Goal: Check status: Check status

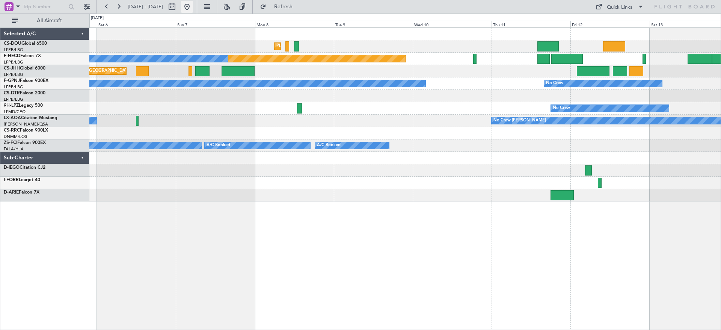
click at [193, 9] on button at bounding box center [187, 7] width 12 height 12
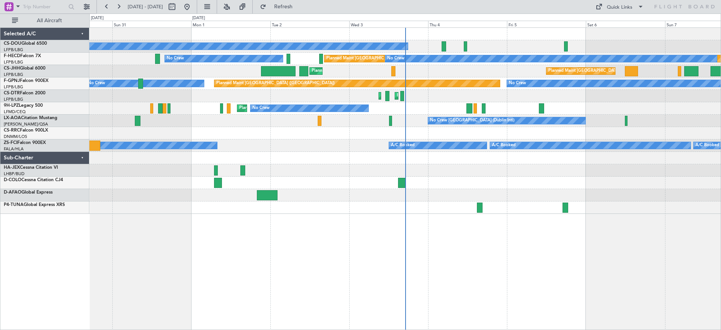
click at [600, 153] on div "Planned Maint [GEOGRAPHIC_DATA] ([GEOGRAPHIC_DATA]) No Crew Planned Maint [GEOG…" at bounding box center [404, 121] width 631 height 186
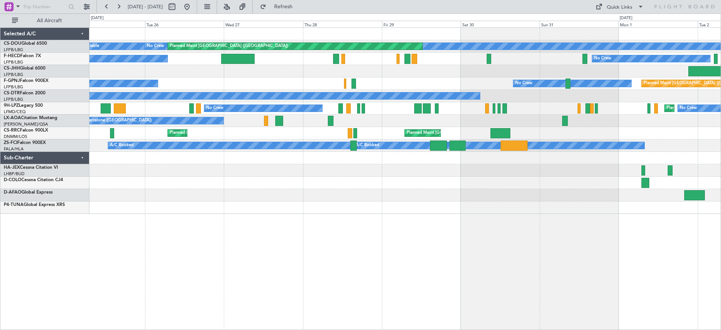
click at [612, 141] on div "No Crew Planned Maint [GEOGRAPHIC_DATA] ([GEOGRAPHIC_DATA]) A/C Unavailable Pla…" at bounding box center [404, 121] width 631 height 186
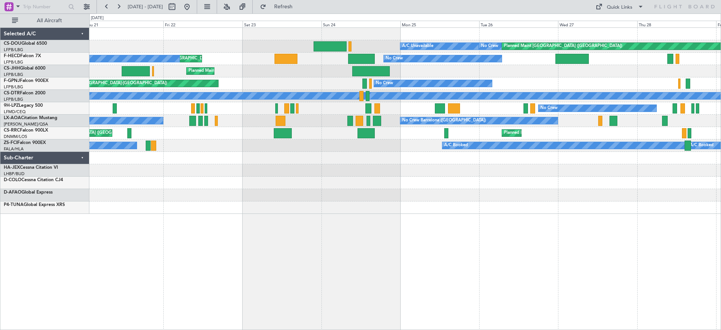
click at [641, 155] on div at bounding box center [404, 158] width 631 height 12
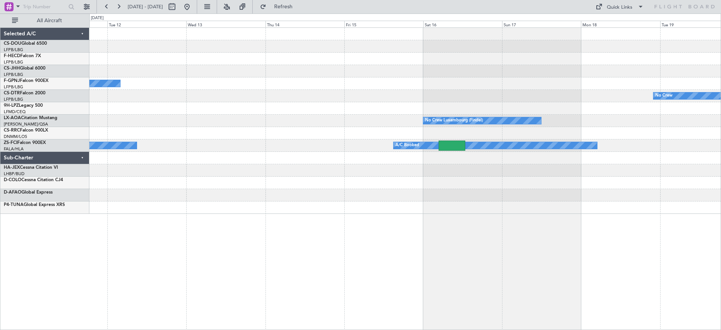
click at [634, 159] on div "No Crew Planned Maint [GEOGRAPHIC_DATA] ([GEOGRAPHIC_DATA]) Planned Maint [GEOG…" at bounding box center [404, 121] width 631 height 186
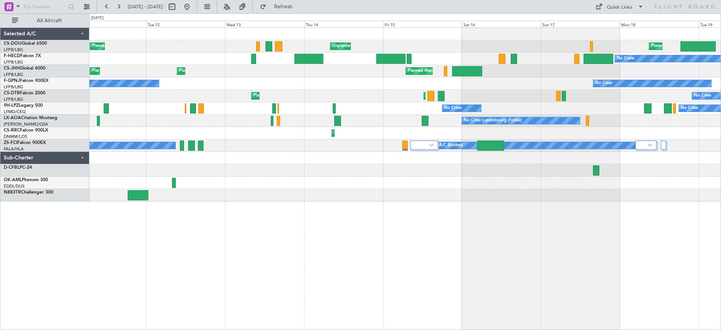
click at [707, 192] on div "Planned Maint [GEOGRAPHIC_DATA] ([GEOGRAPHIC_DATA]) Unplanned Maint [GEOGRAPHIC…" at bounding box center [404, 115] width 631 height 174
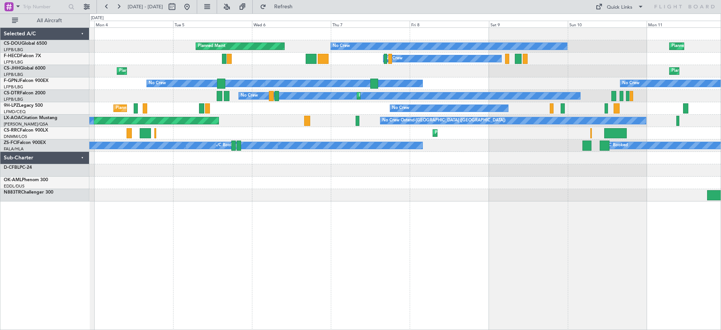
click at [667, 179] on div at bounding box center [404, 183] width 631 height 12
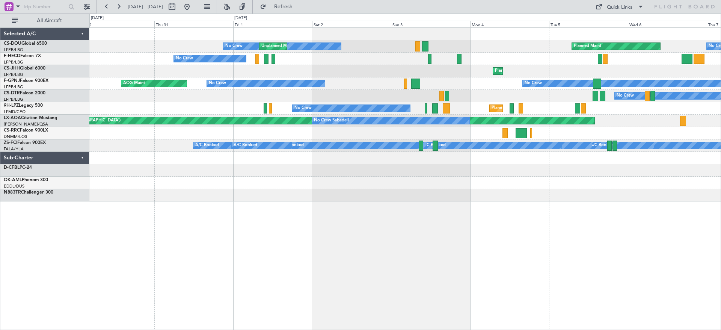
click at [630, 171] on div "No Crew Planned Maint No Crew Unplanned Maint [GEOGRAPHIC_DATA] ([GEOGRAPHIC_DA…" at bounding box center [404, 115] width 631 height 174
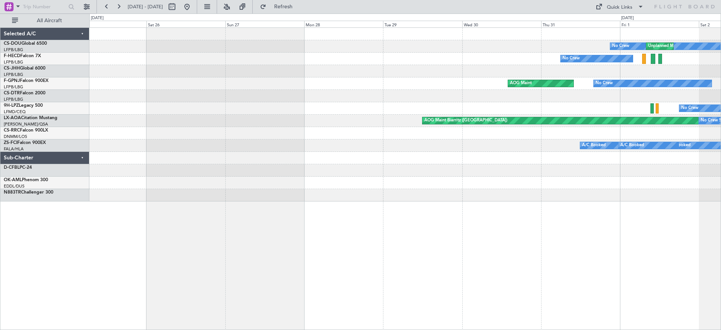
click at [587, 160] on div "No Crew Unplanned Maint [GEOGRAPHIC_DATA] ([GEOGRAPHIC_DATA]) No Crew No Crew A…" at bounding box center [404, 115] width 631 height 174
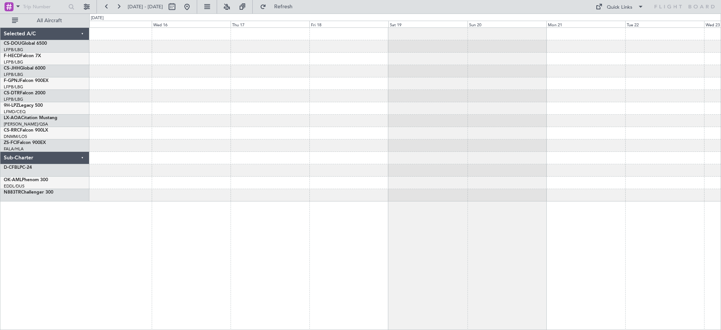
click at [721, 171] on html "[DATE] - [DATE] Refresh Quick Links All Aircraft Selected A/C CS-DOU Global 650…" at bounding box center [360, 165] width 721 height 330
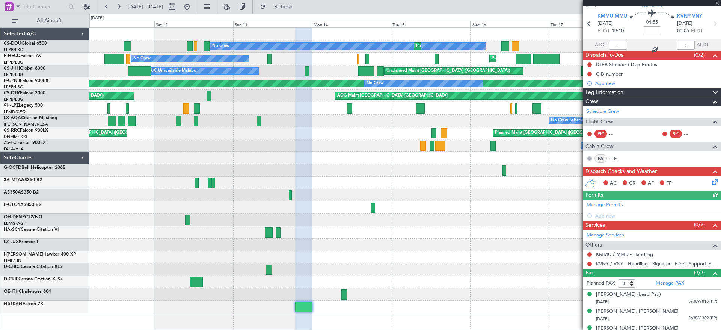
scroll to position [33, 0]
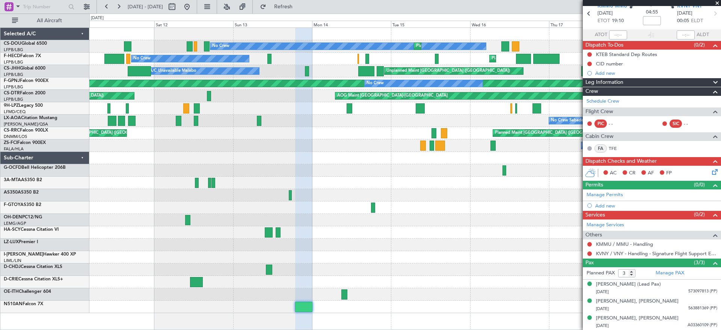
click at [537, 218] on div "No Crew Planned Maint No Crew Planned Maint [GEOGRAPHIC_DATA] ([GEOGRAPHIC_DATA…" at bounding box center [404, 170] width 631 height 285
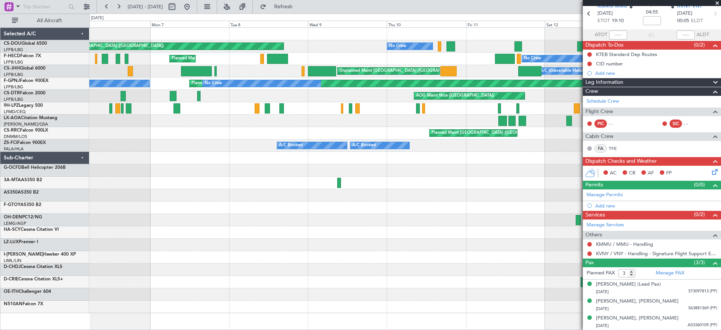
click at [561, 207] on div at bounding box center [404, 207] width 631 height 12
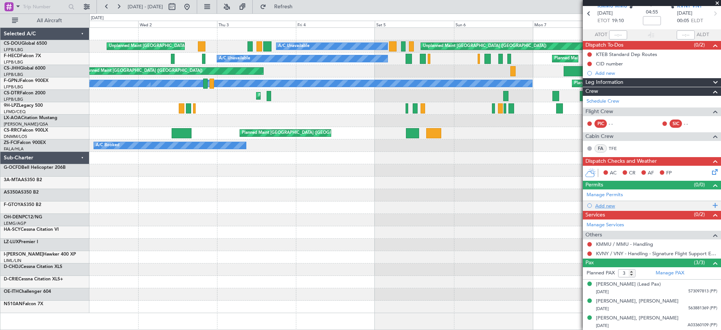
click at [631, 204] on fb-app "[DATE] - [DATE] Refresh Quick Links All Aircraft Unplanned Maint [GEOGRAPHIC_DA…" at bounding box center [360, 168] width 721 height 324
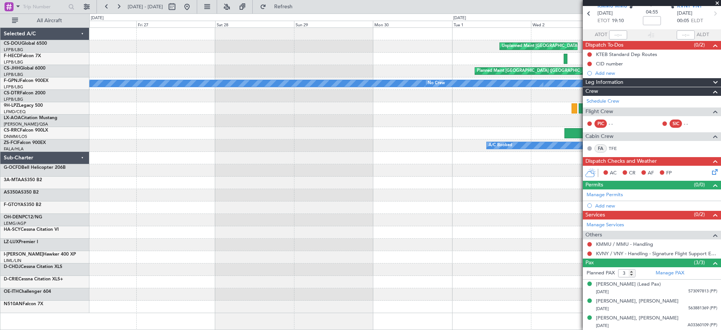
click at [707, 194] on fb-app "[DATE] - [DATE] Refresh Quick Links All Aircraft A/C Unavailable A/C Unavailabl…" at bounding box center [360, 168] width 721 height 324
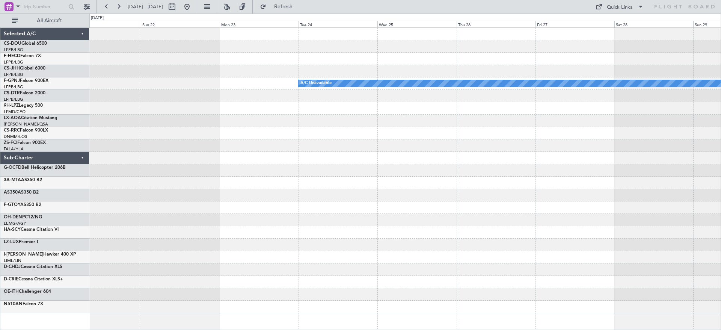
scroll to position [0, 0]
